Goal: Find specific page/section: Find specific page/section

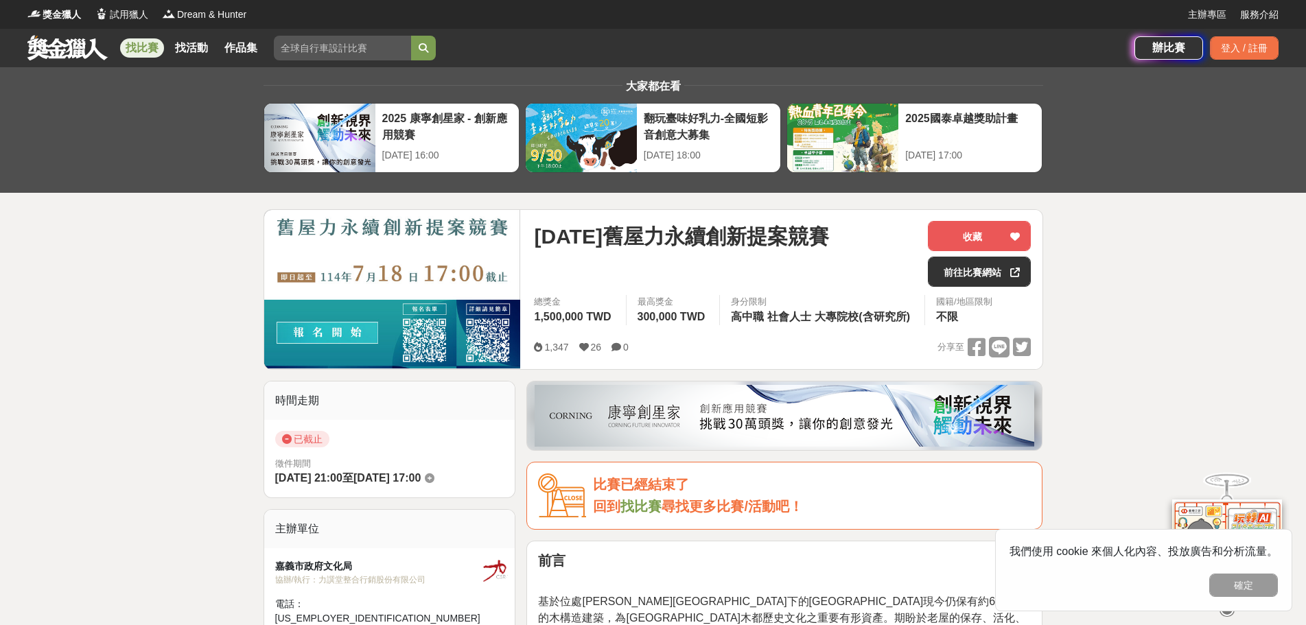
scroll to position [69, 0]
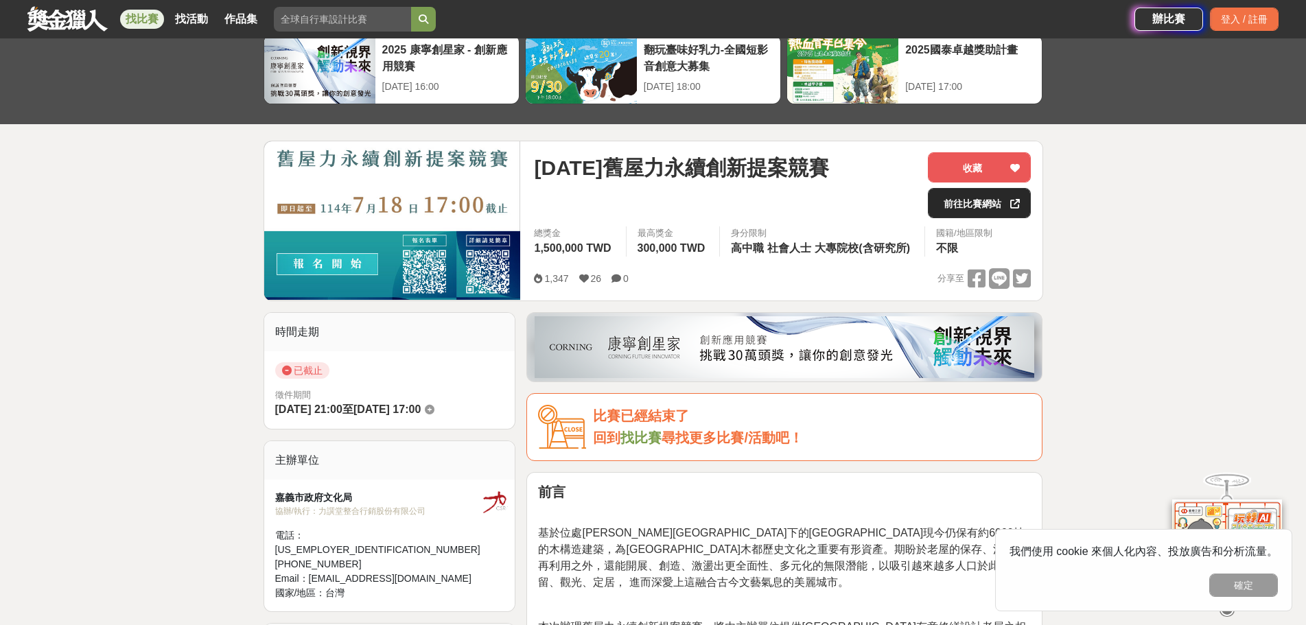
click at [950, 203] on link "前往比賽網站" at bounding box center [979, 203] width 103 height 30
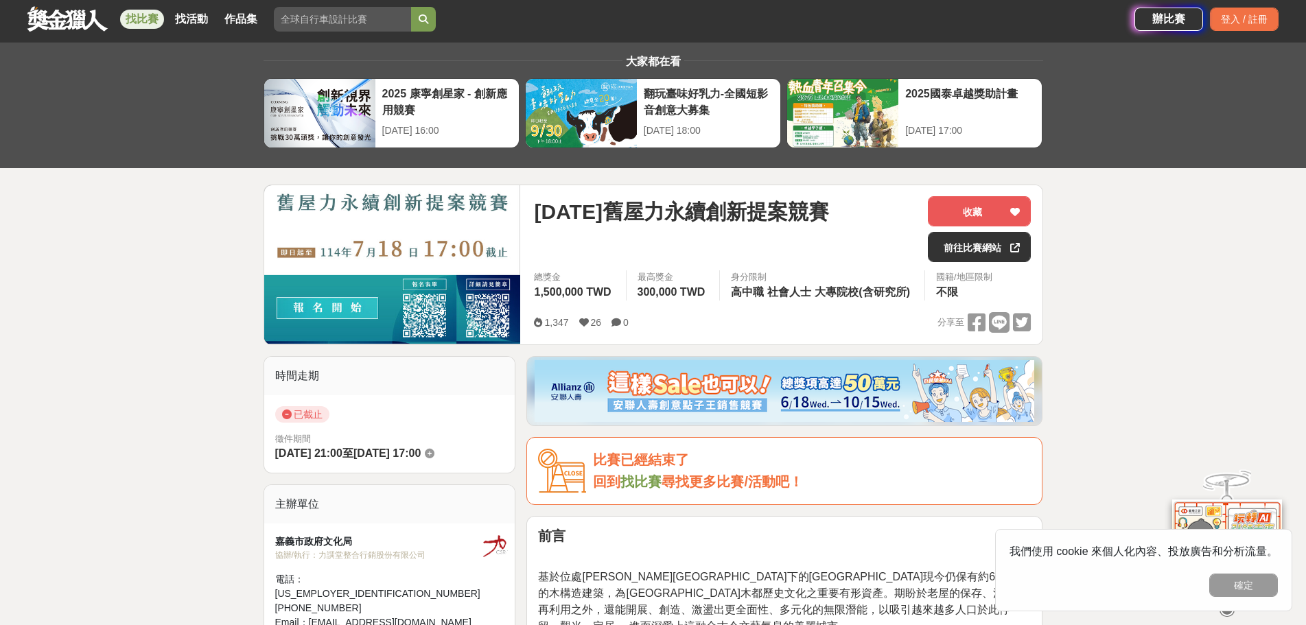
scroll to position [0, 0]
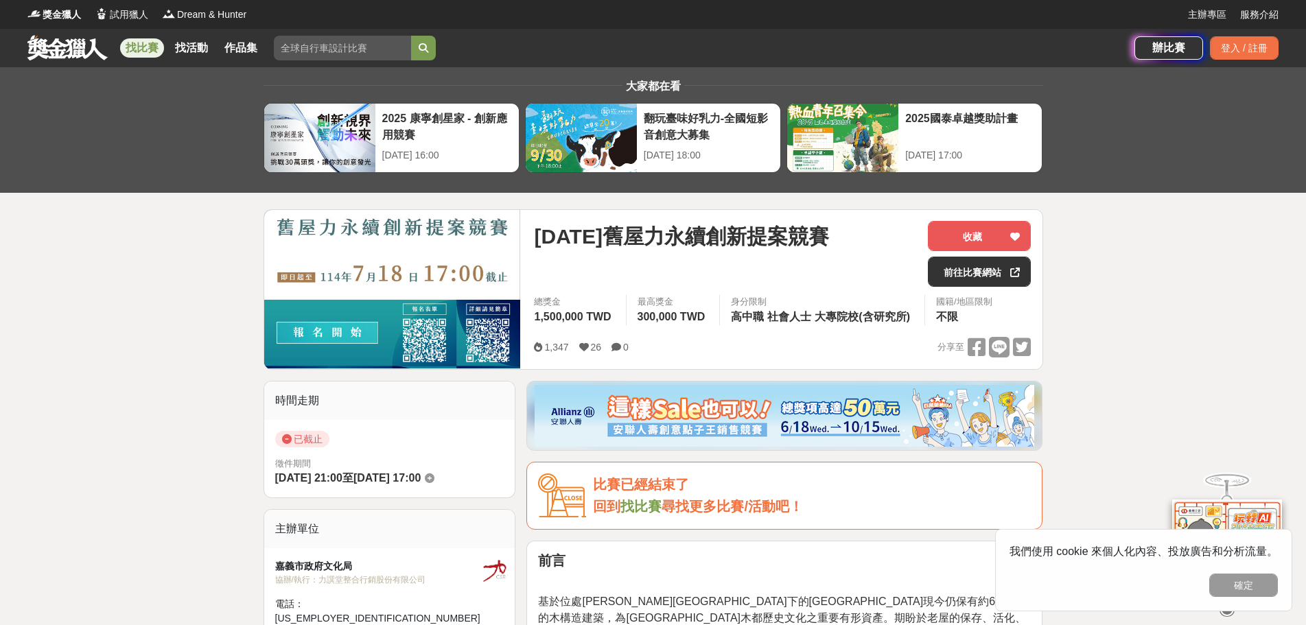
click at [238, 50] on link "作品集" at bounding box center [241, 47] width 44 height 19
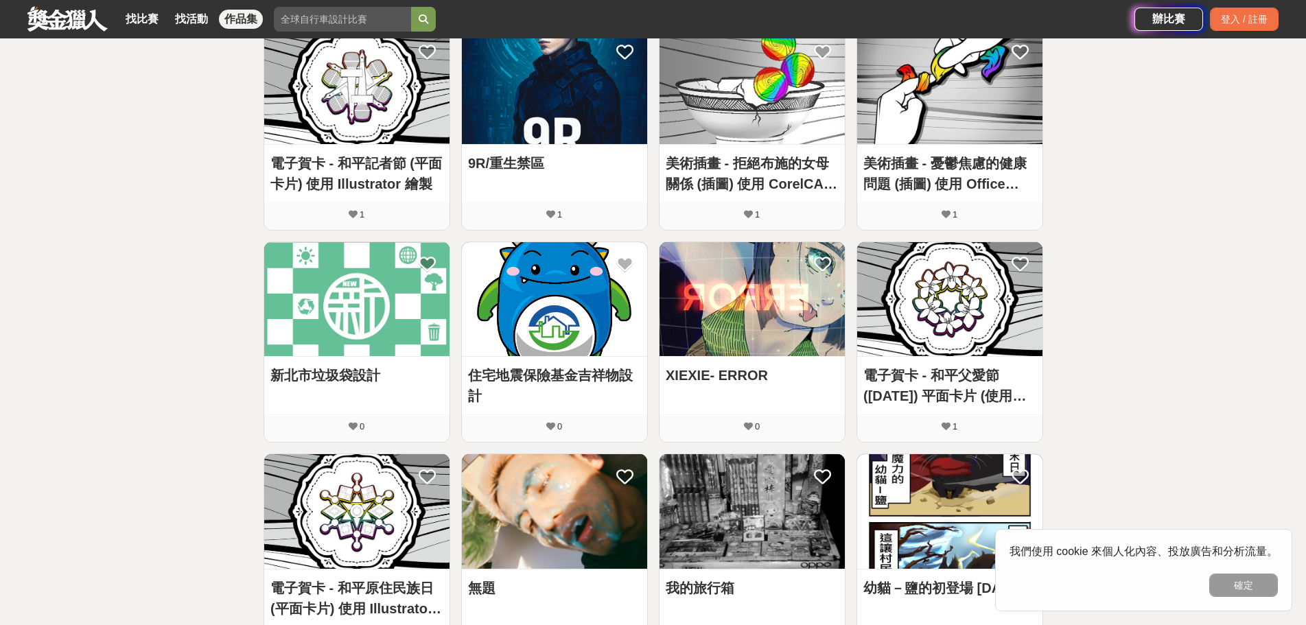
scroll to position [275, 0]
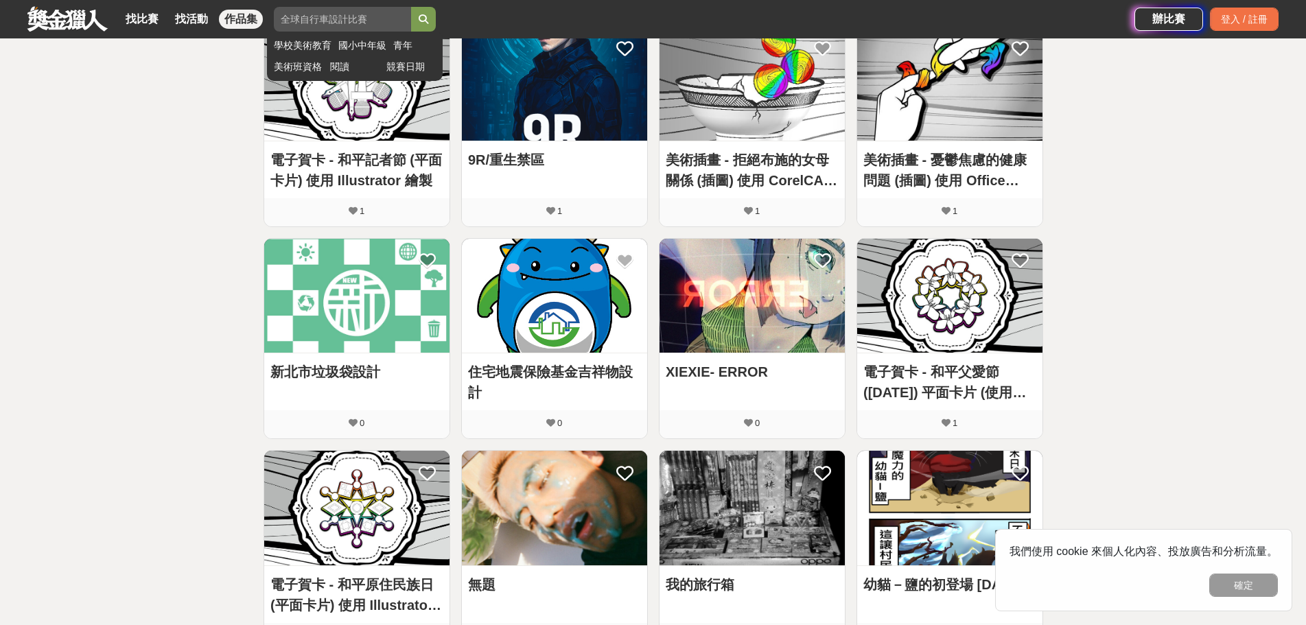
click at [343, 14] on input "search" at bounding box center [342, 19] width 137 height 25
type input "舊屋力永續創新"
click at [419, 13] on button "submit" at bounding box center [423, 19] width 25 height 25
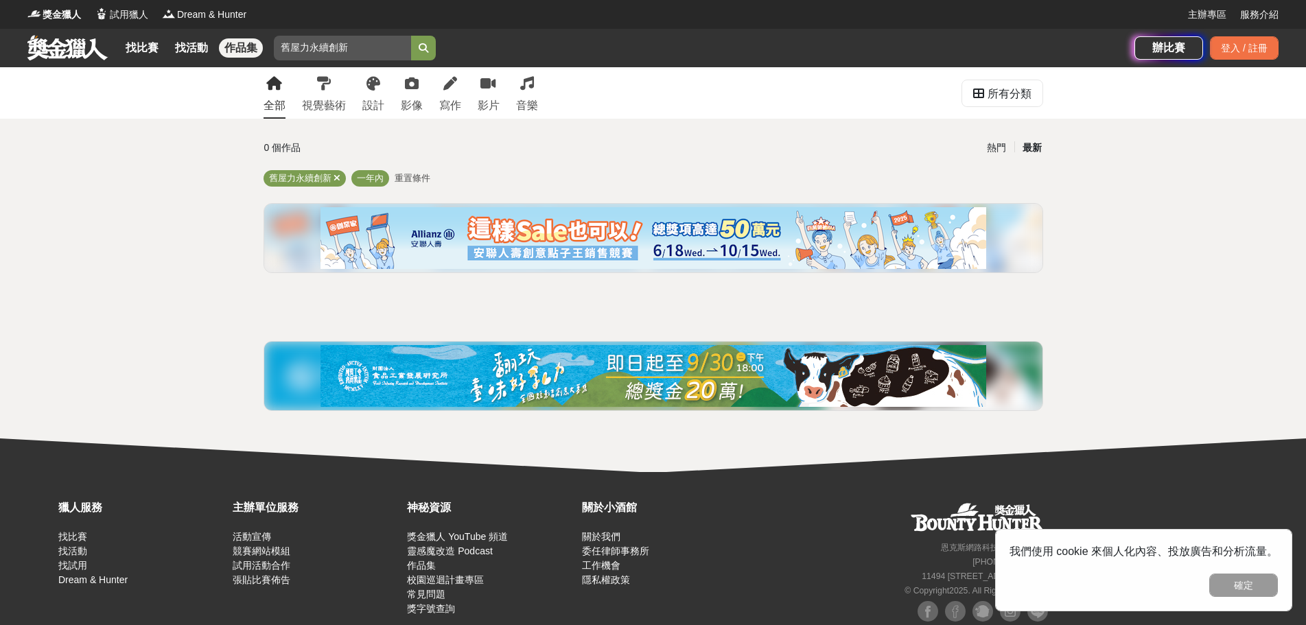
click at [74, 56] on link at bounding box center [67, 47] width 83 height 26
